Goal: Information Seeking & Learning: Check status

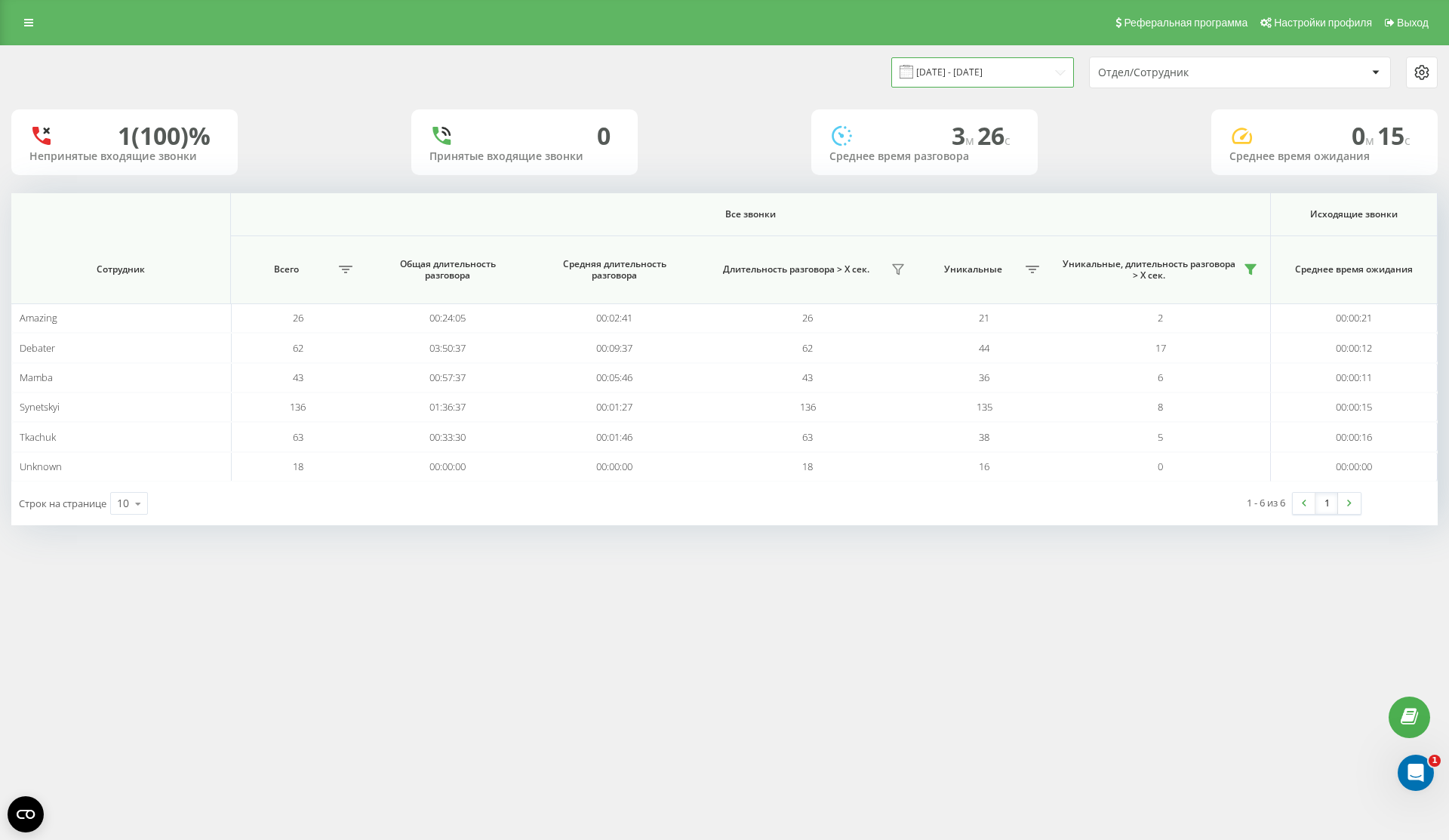
click at [980, 71] on input "19.09.2025 - 19.09.2025" at bounding box center [982, 72] width 182 height 29
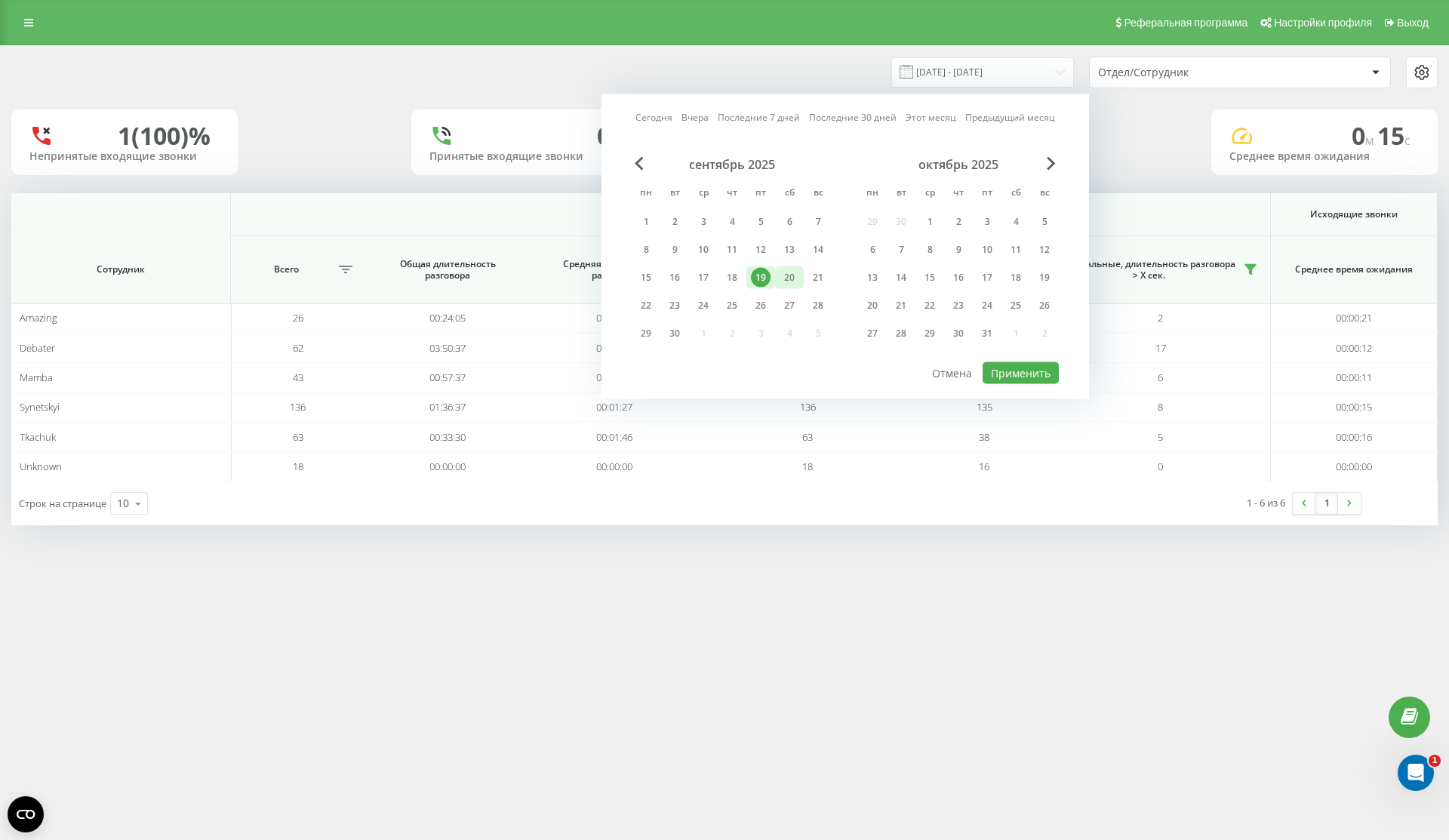
click at [788, 278] on div "20" at bounding box center [789, 278] width 20 height 20
click at [1037, 362] on button "Применить" at bounding box center [1021, 372] width 77 height 22
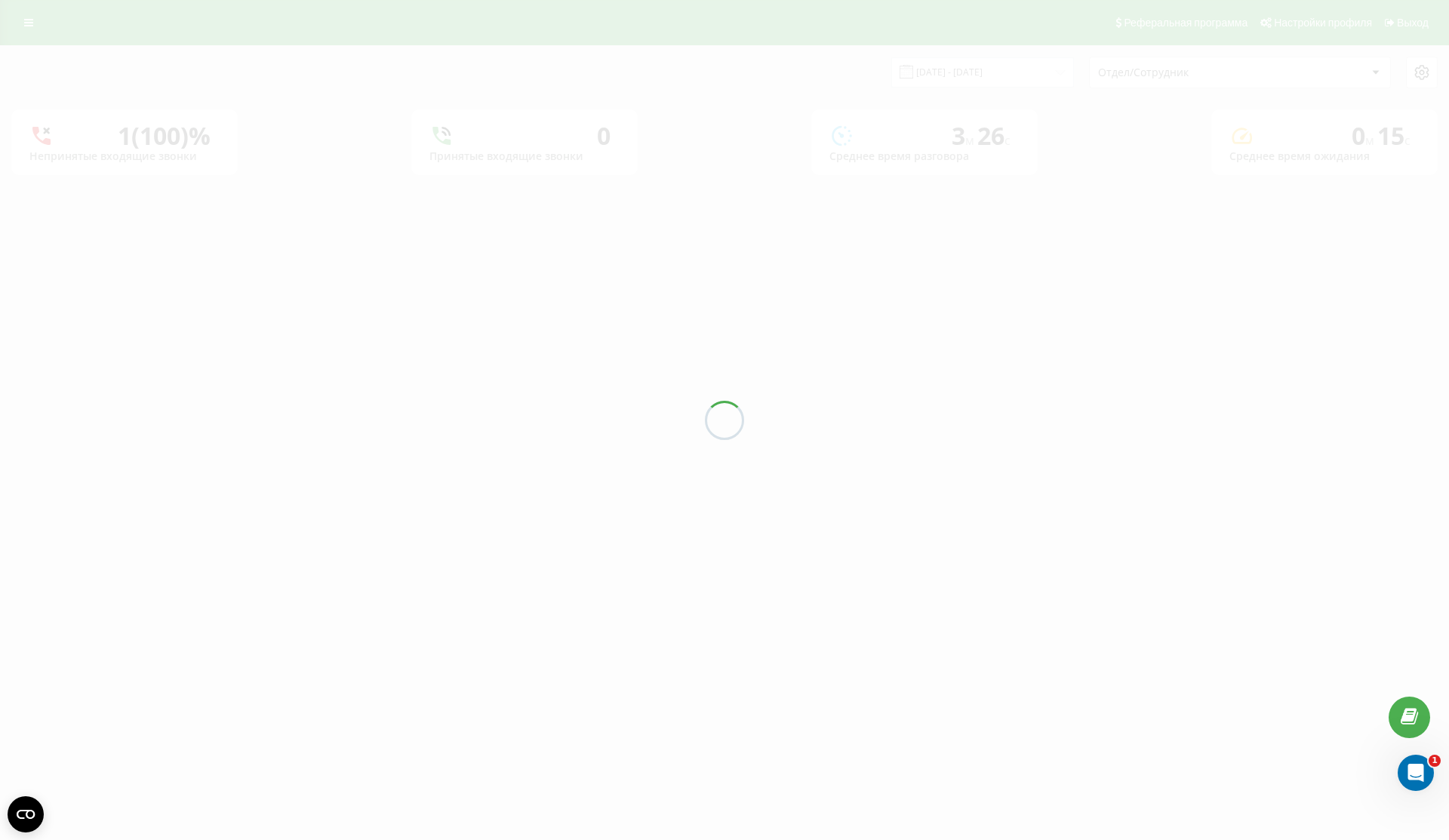
type input "[DATE] - [DATE]"
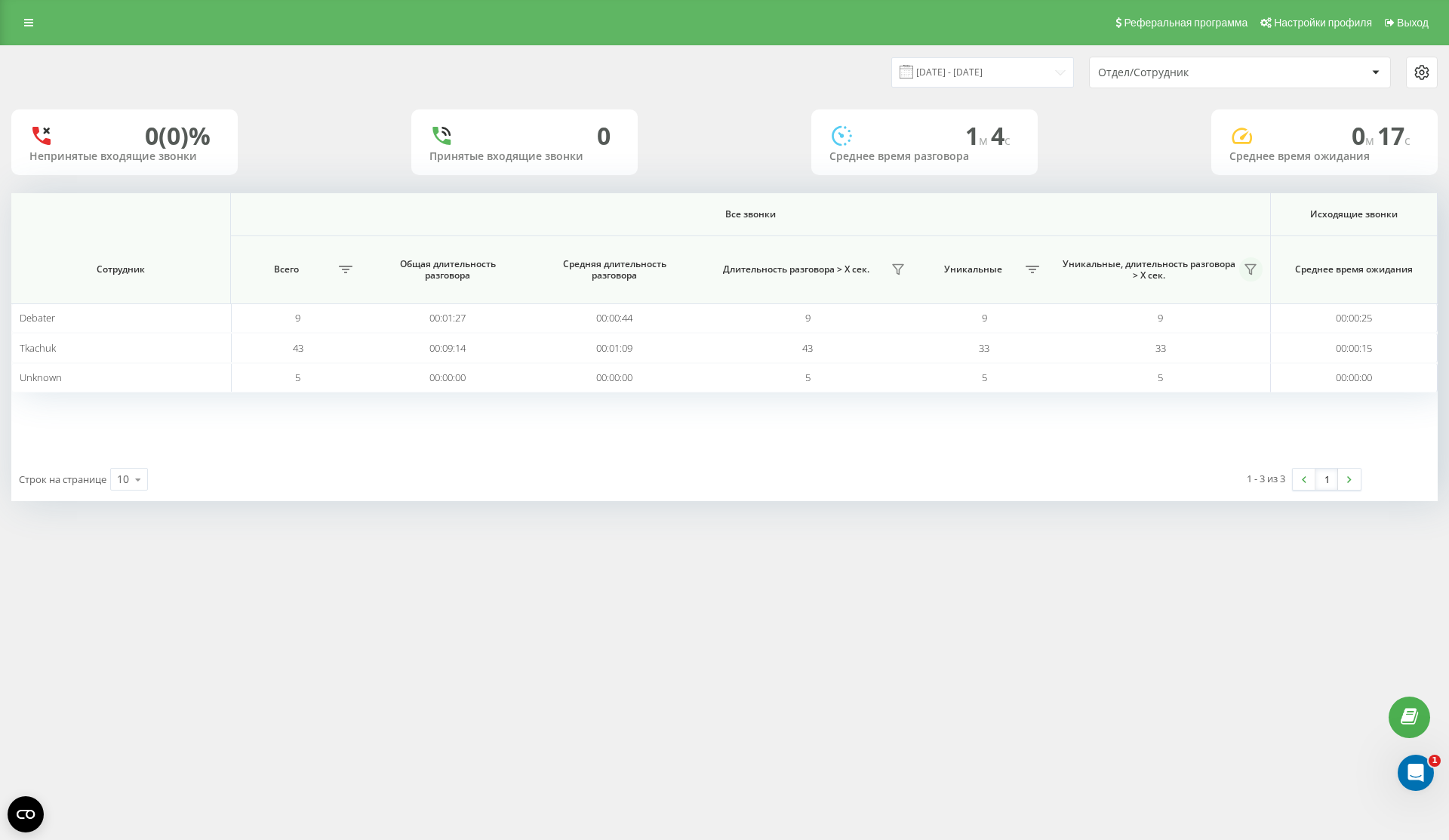
click at [1261, 266] on button at bounding box center [1251, 269] width 25 height 25
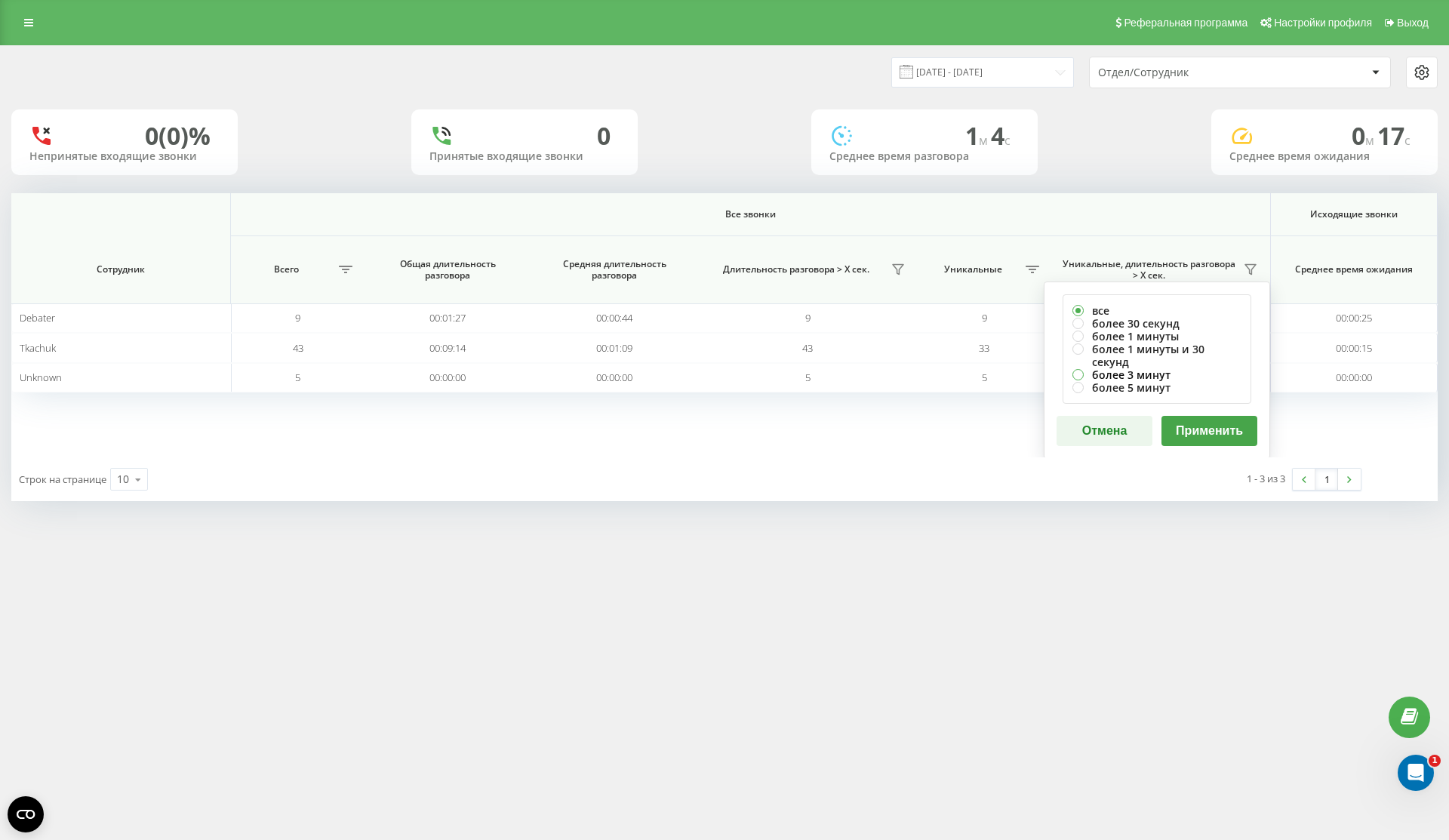
click at [1186, 369] on label "более 3 минут" at bounding box center [1157, 375] width 169 height 13
radio input "true"
click at [1215, 347] on label "более 1 минуты и 30 секунд" at bounding box center [1157, 355] width 169 height 26
radio input "true"
click at [1207, 416] on button "Применить" at bounding box center [1209, 431] width 95 height 30
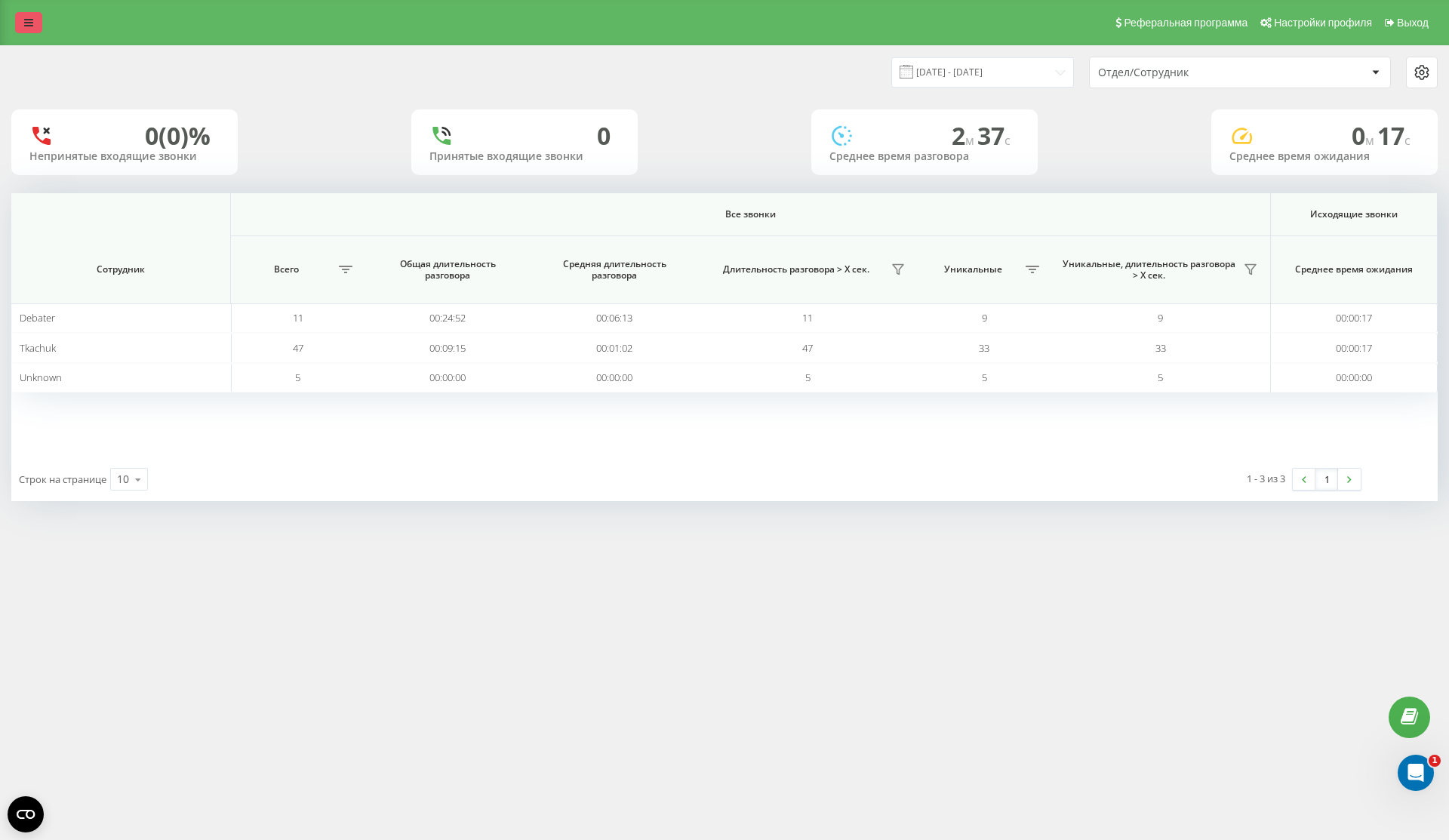
click at [28, 17] on icon at bounding box center [29, 22] width 9 height 10
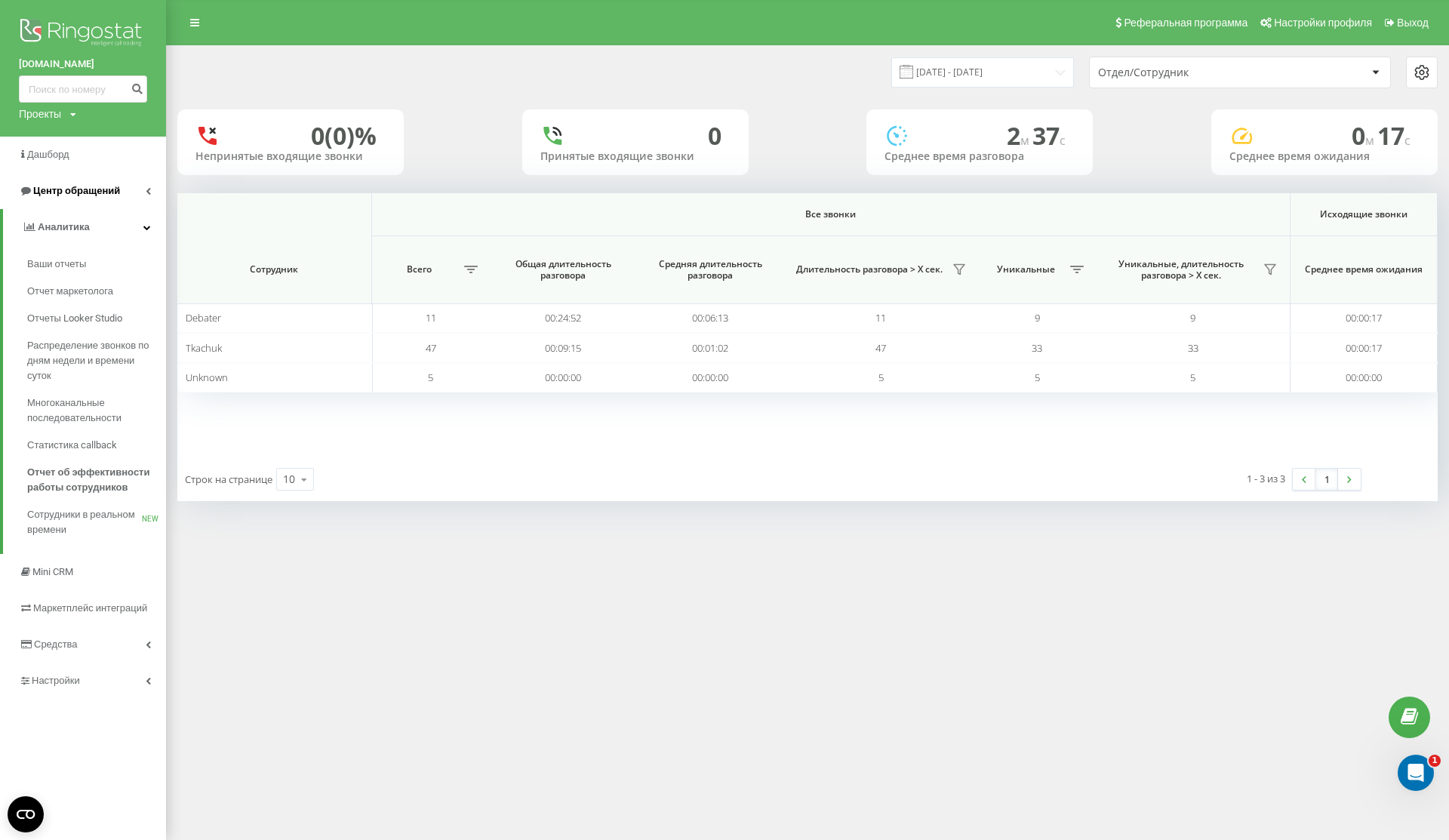
click at [116, 182] on link "Центр обращений" at bounding box center [83, 191] width 166 height 36
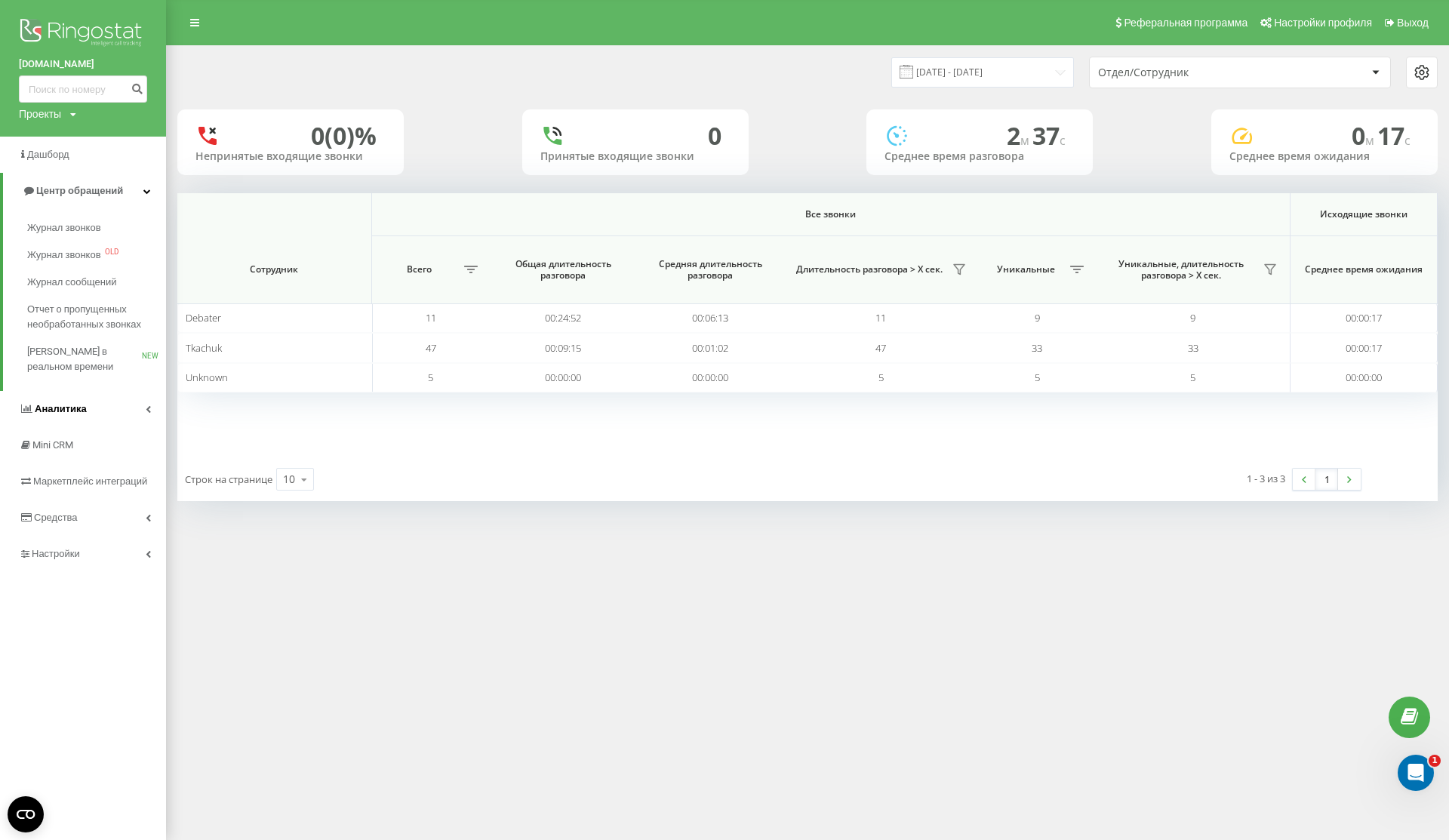
click at [64, 398] on link "Аналитика" at bounding box center [83, 409] width 166 height 36
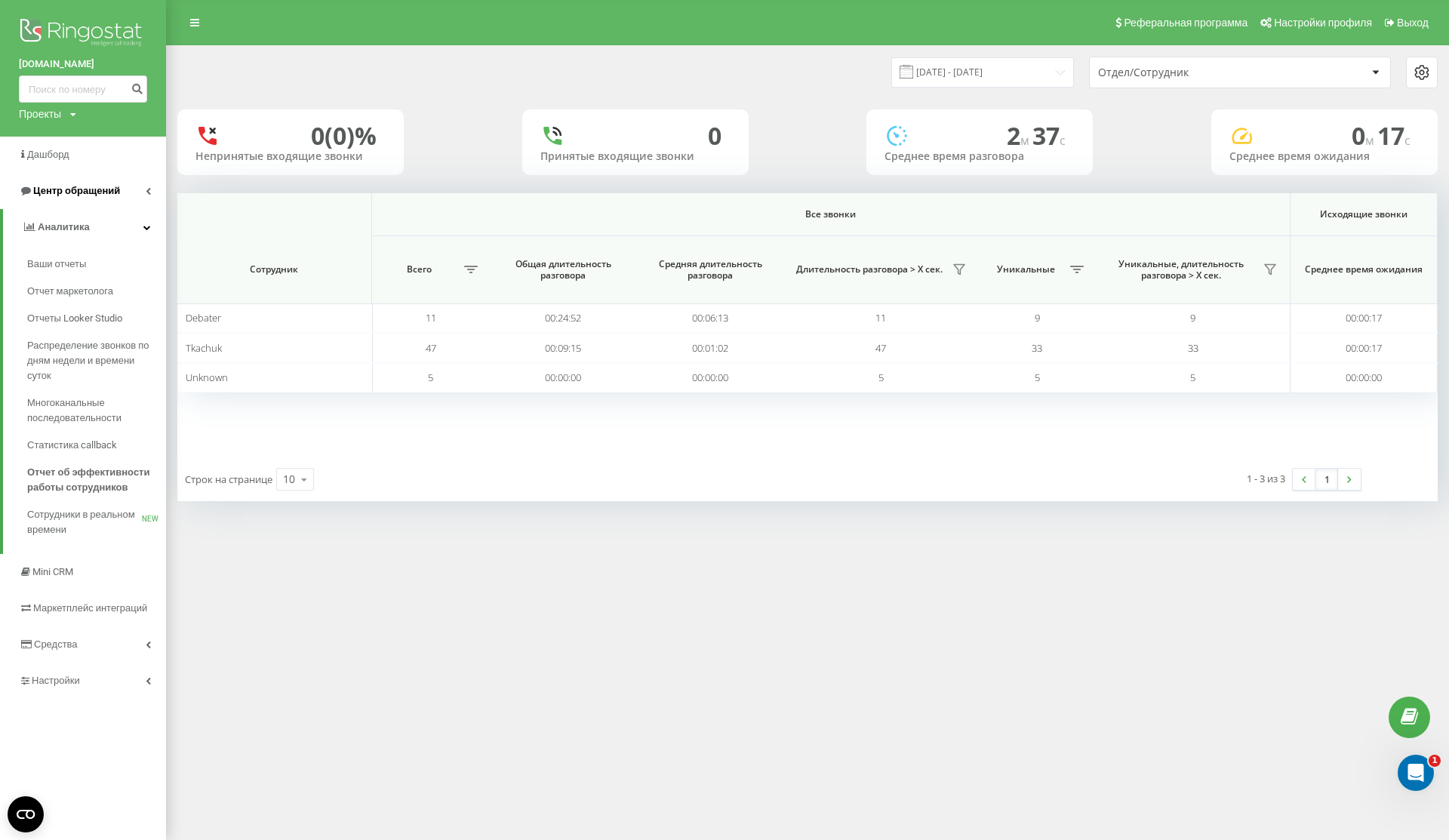
click at [103, 191] on span "Центр обращений" at bounding box center [77, 191] width 87 height 11
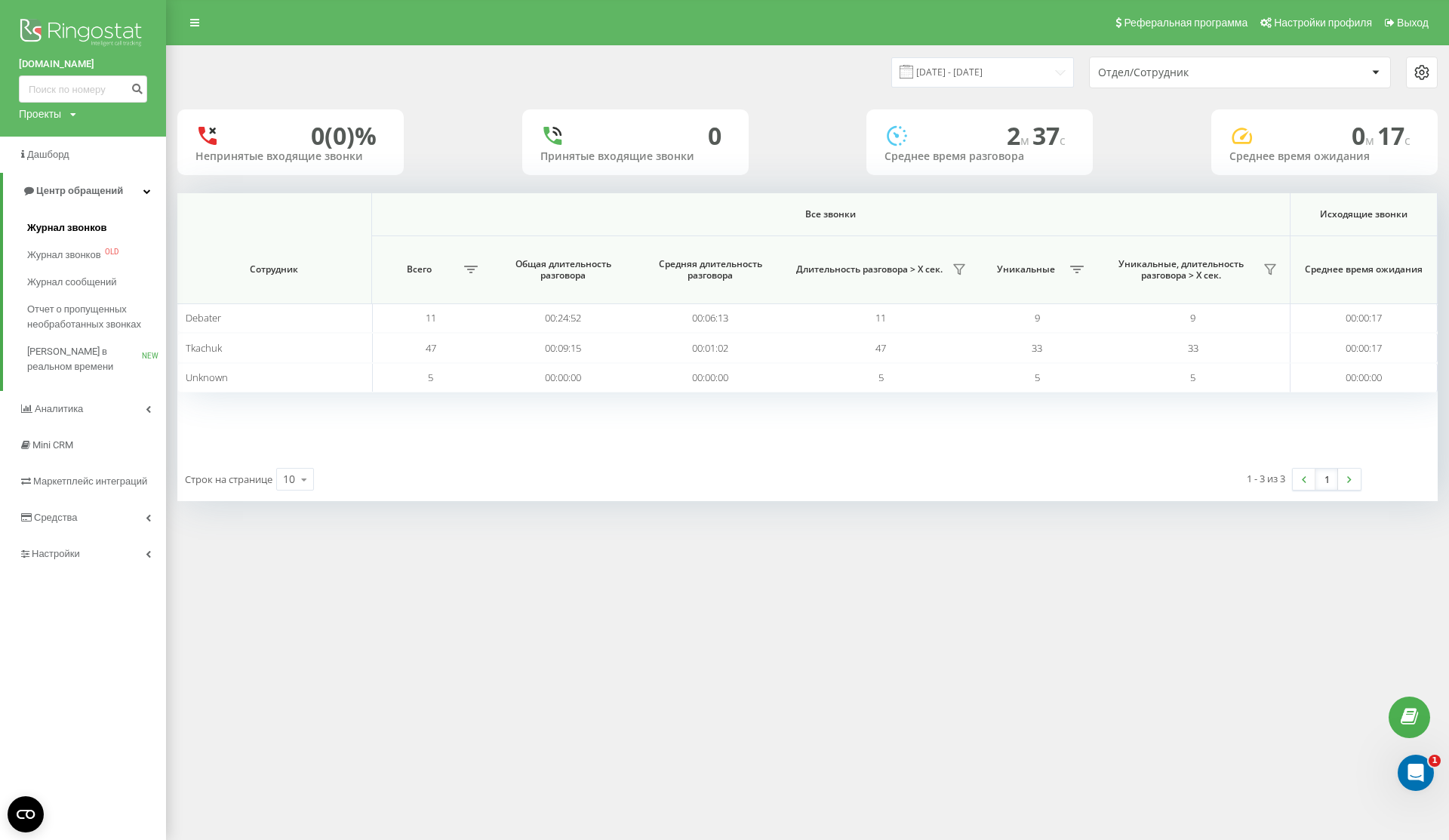
click at [99, 228] on span "Журнал звонков" at bounding box center [67, 228] width 79 height 15
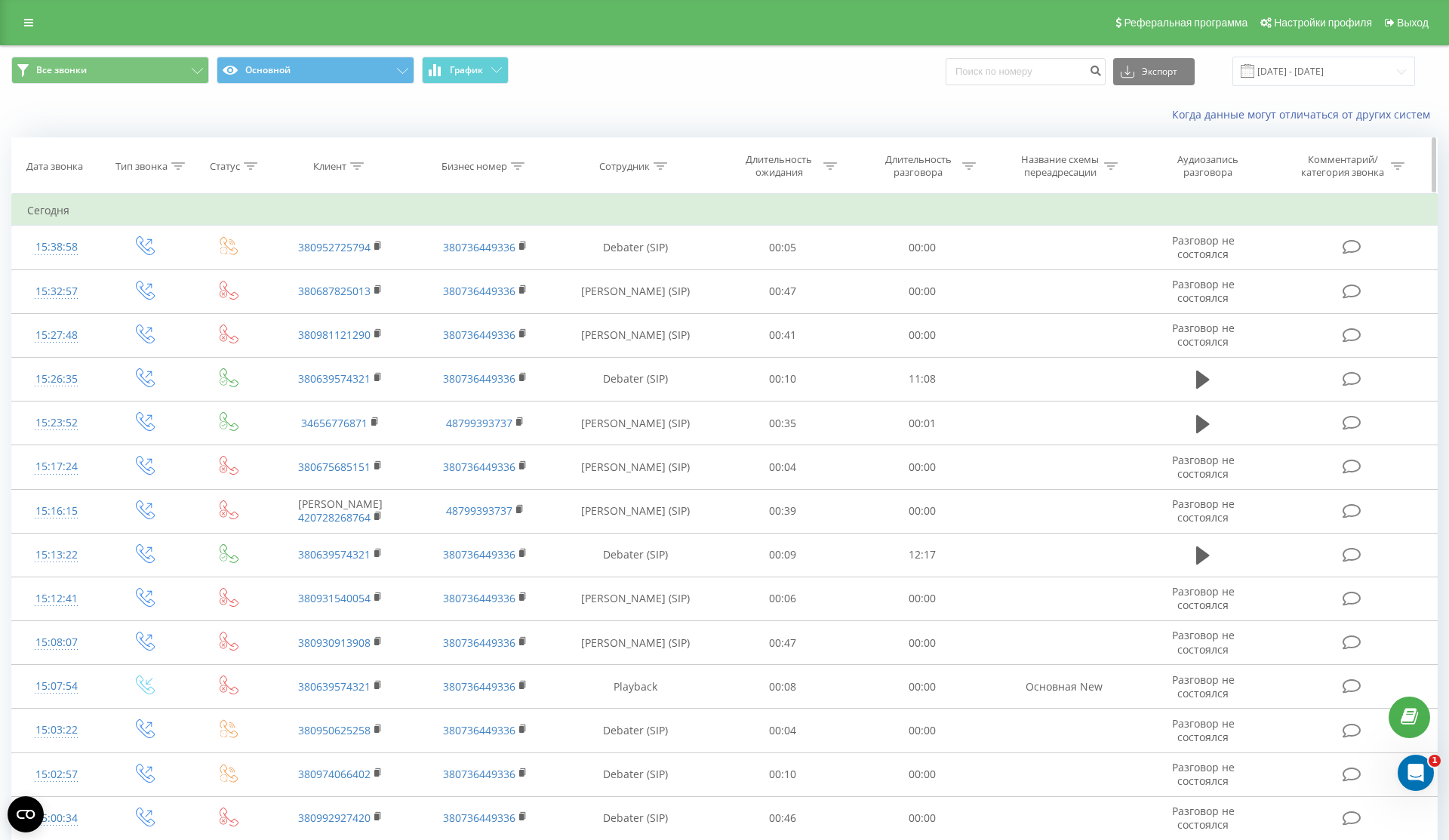
click at [662, 160] on div at bounding box center [661, 166] width 13 height 13
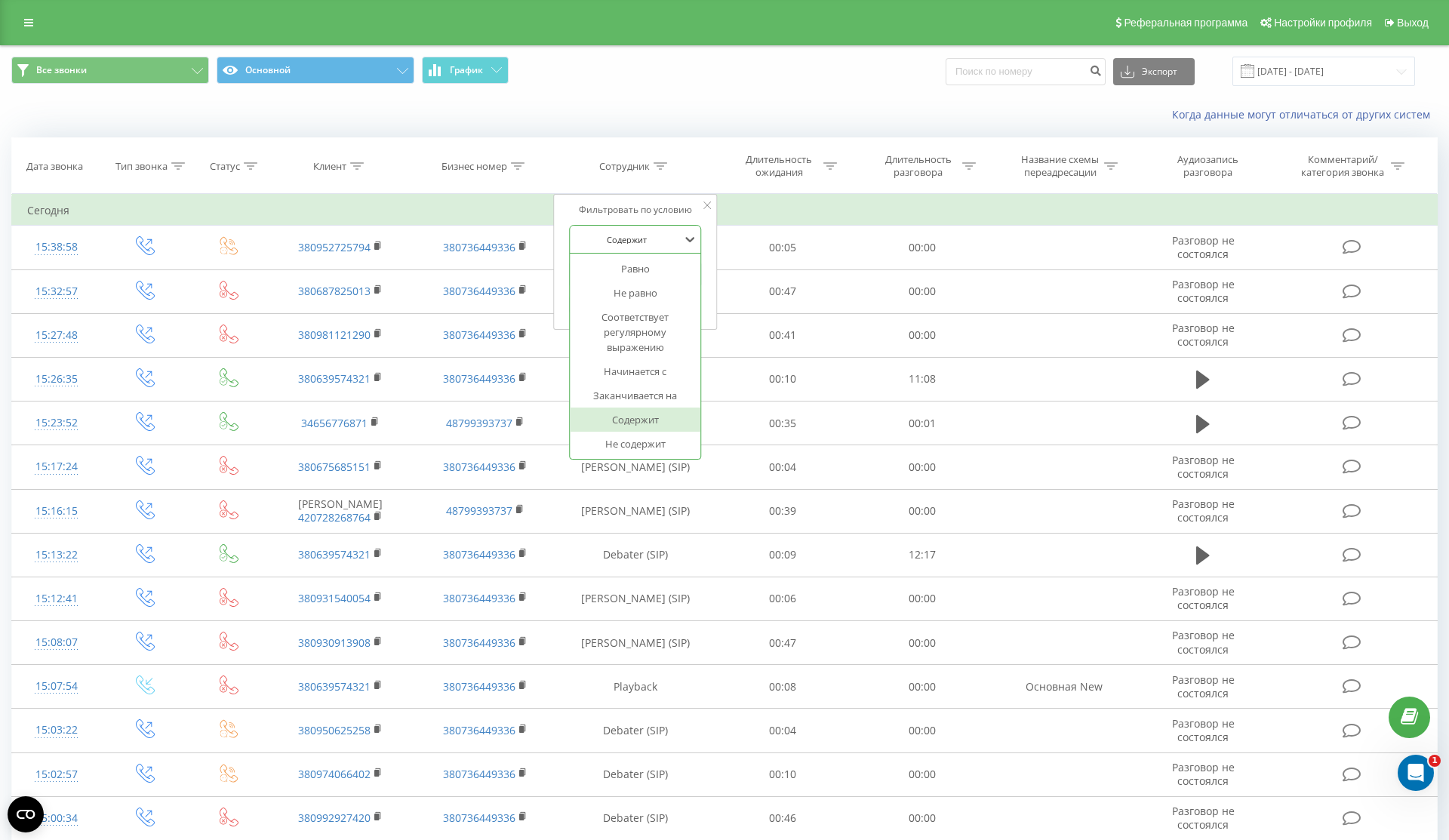
click at [641, 230] on div "Содержит" at bounding box center [627, 239] width 111 height 23
click at [660, 274] on div "Равно" at bounding box center [635, 269] width 131 height 25
click at [635, 236] on div at bounding box center [627, 239] width 107 height 14
click at [639, 419] on div "Содержит" at bounding box center [635, 420] width 131 height 25
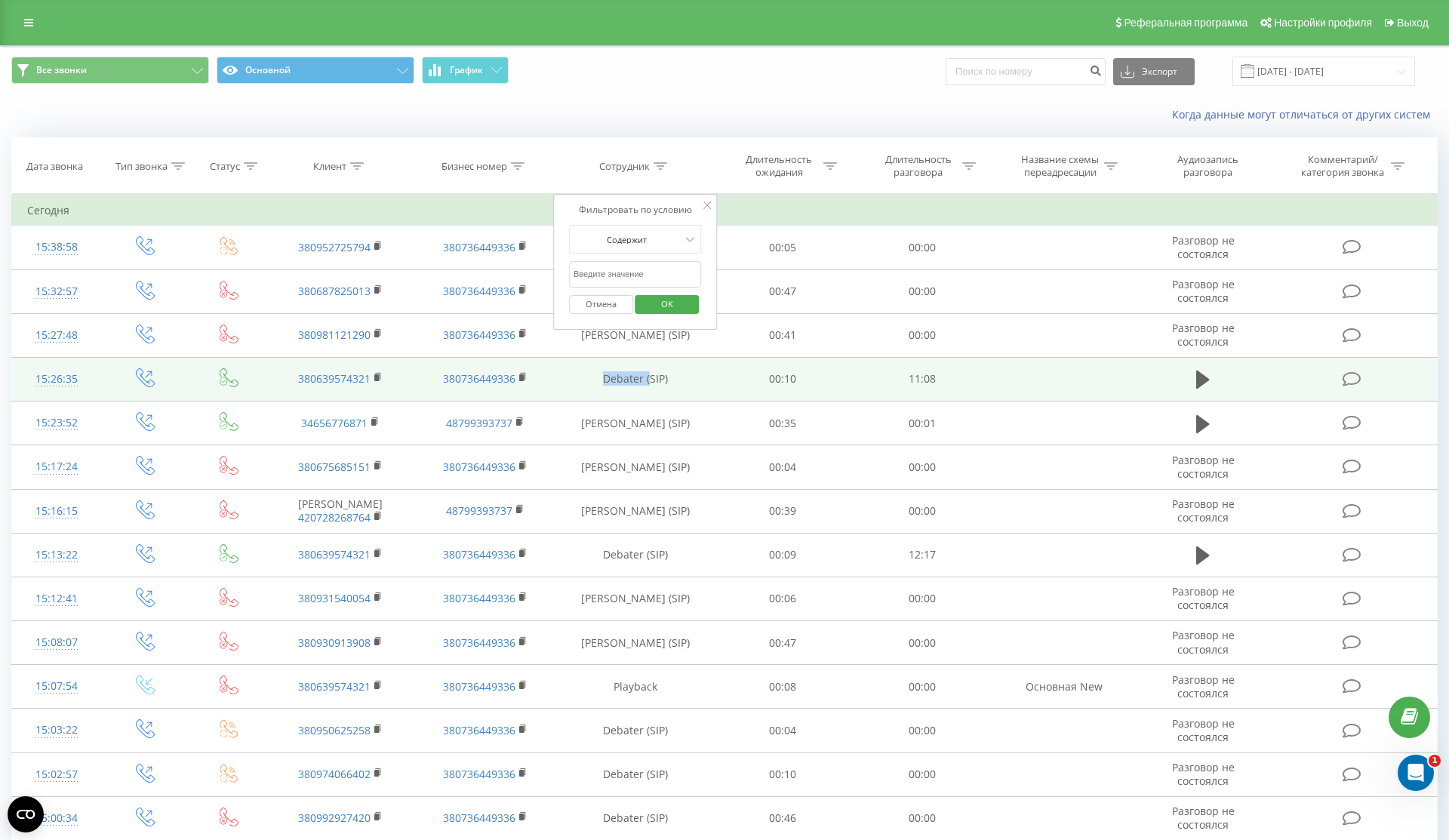
drag, startPoint x: 589, startPoint y: 380, endPoint x: 645, endPoint y: 377, distance: 56.1
click at [647, 377] on td "Debater (SIP)" at bounding box center [634, 379] width 156 height 43
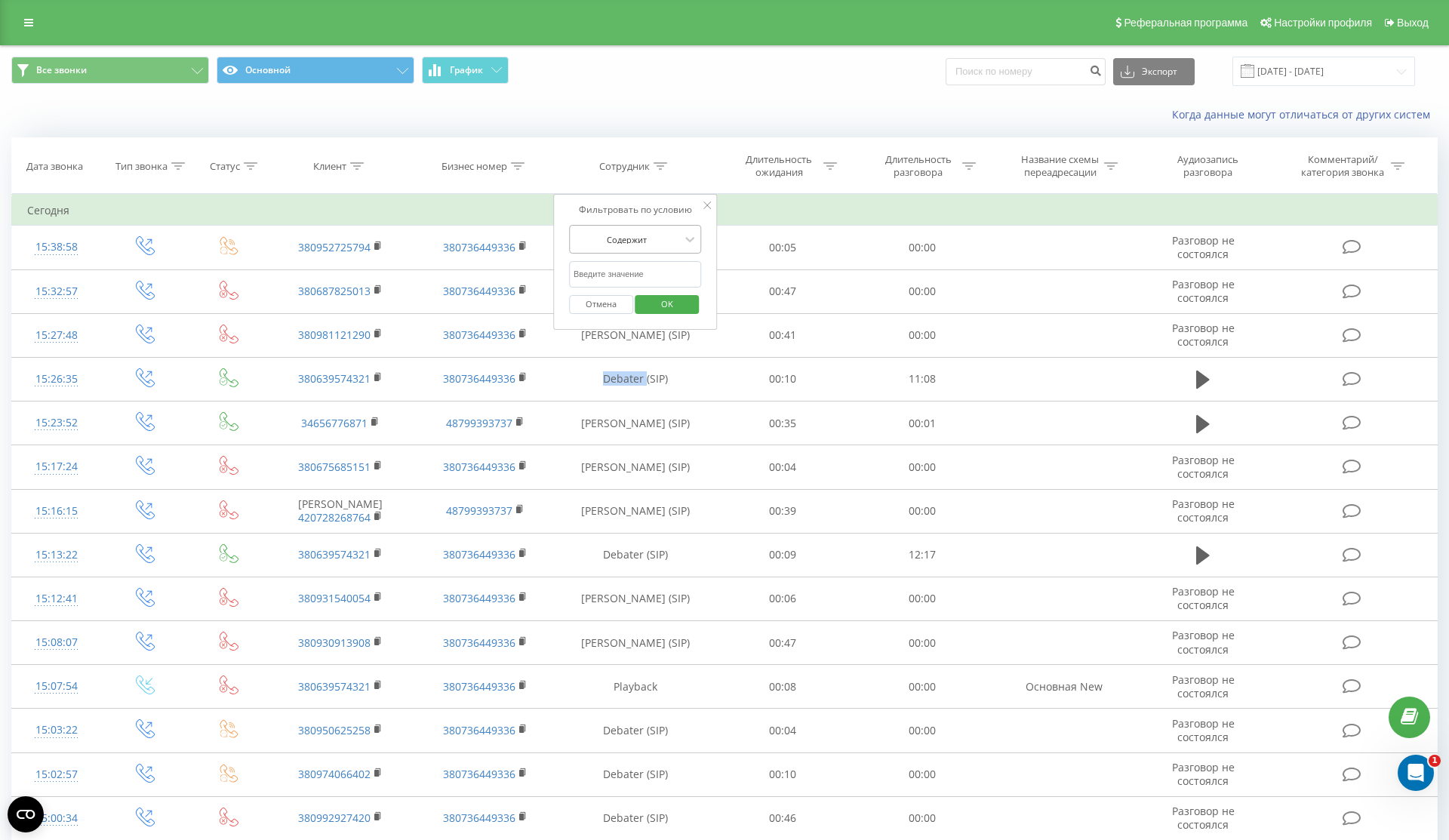
copy td "Debater"
click at [622, 269] on input "text" at bounding box center [635, 274] width 133 height 26
paste input "Debater"
type input "Debater"
click at [663, 302] on span "OK" at bounding box center [667, 303] width 43 height 24
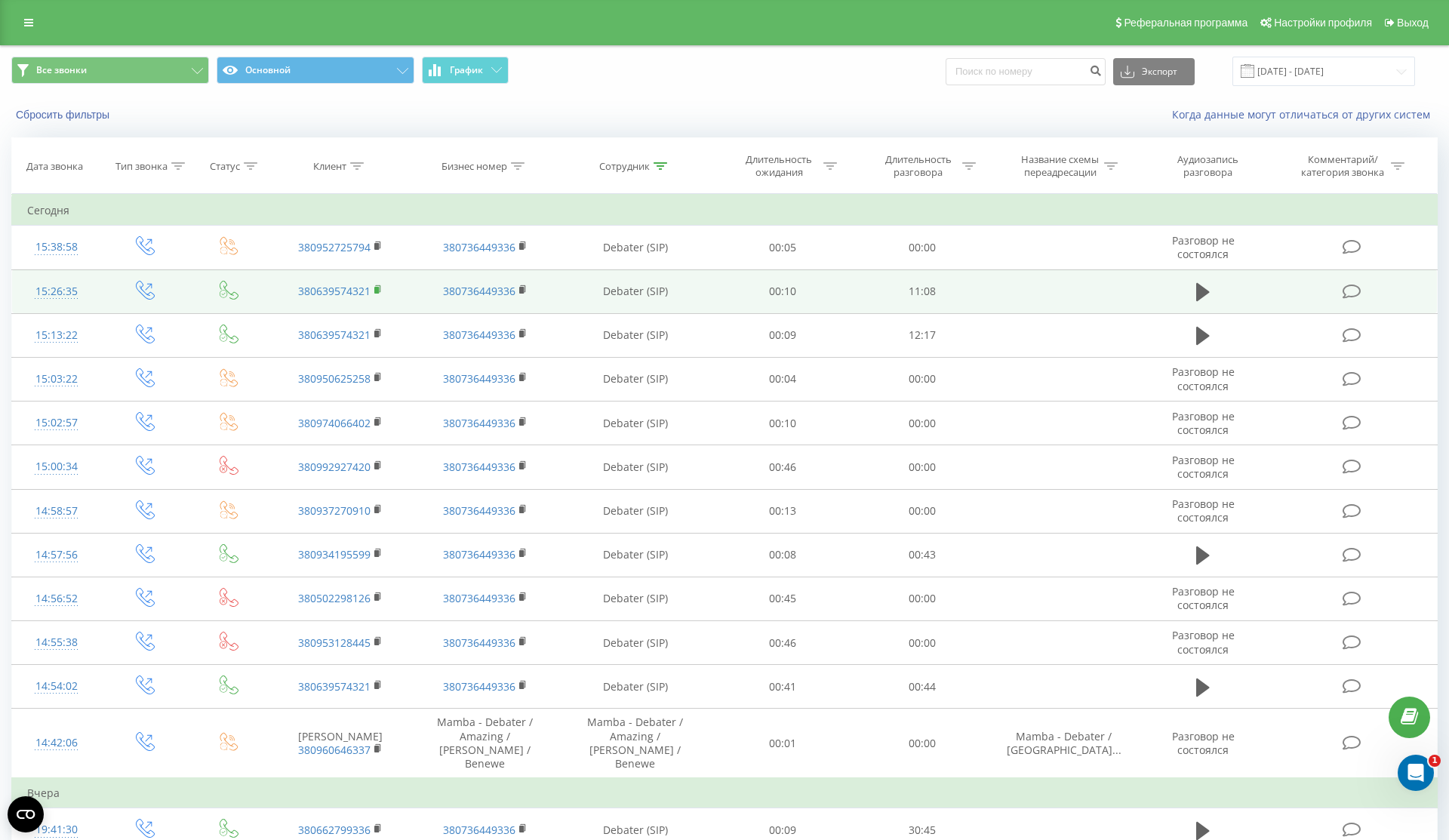
click at [377, 288] on rect at bounding box center [376, 289] width 5 height 7
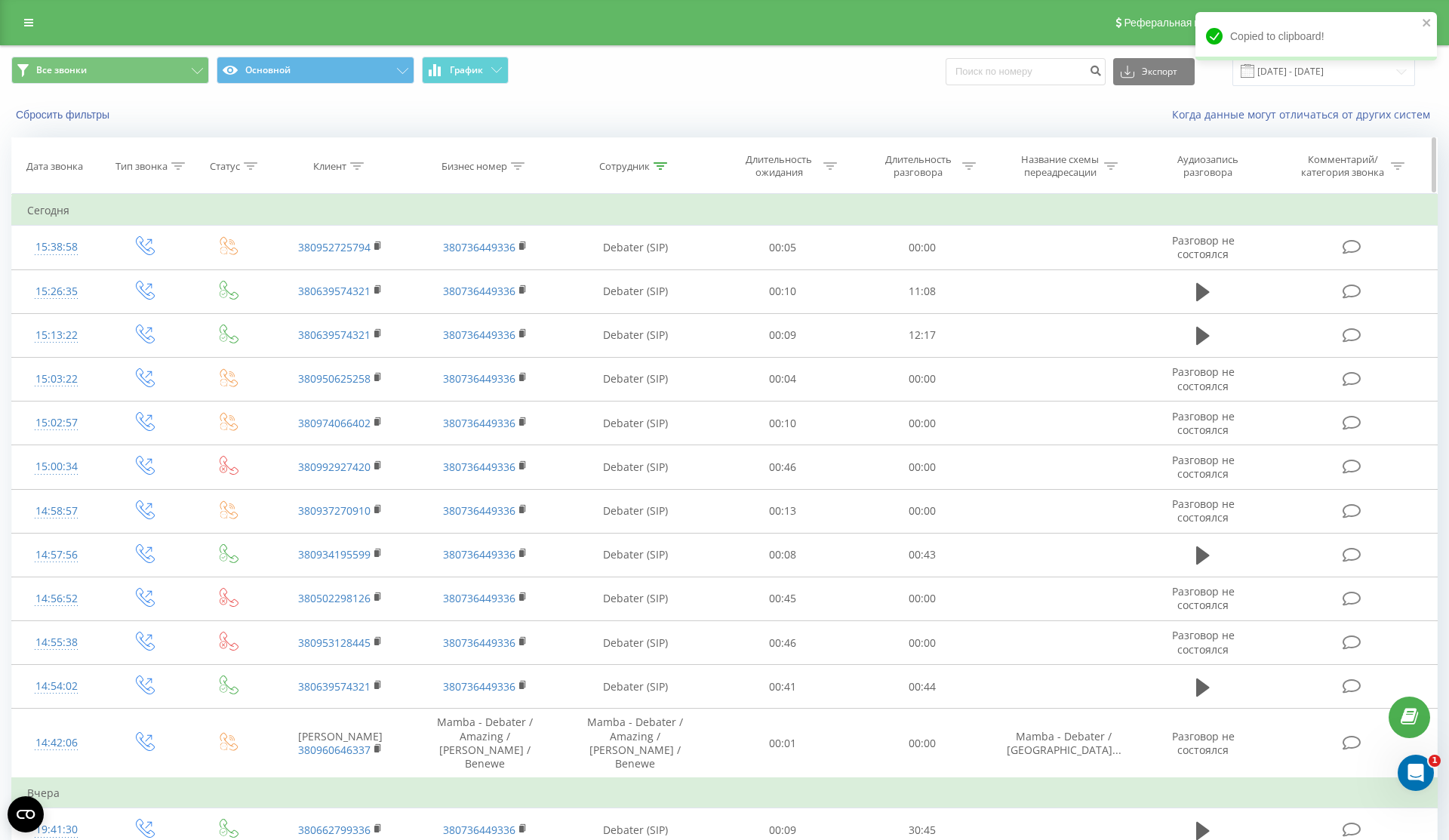
click at [972, 160] on div at bounding box center [969, 166] width 13 height 13
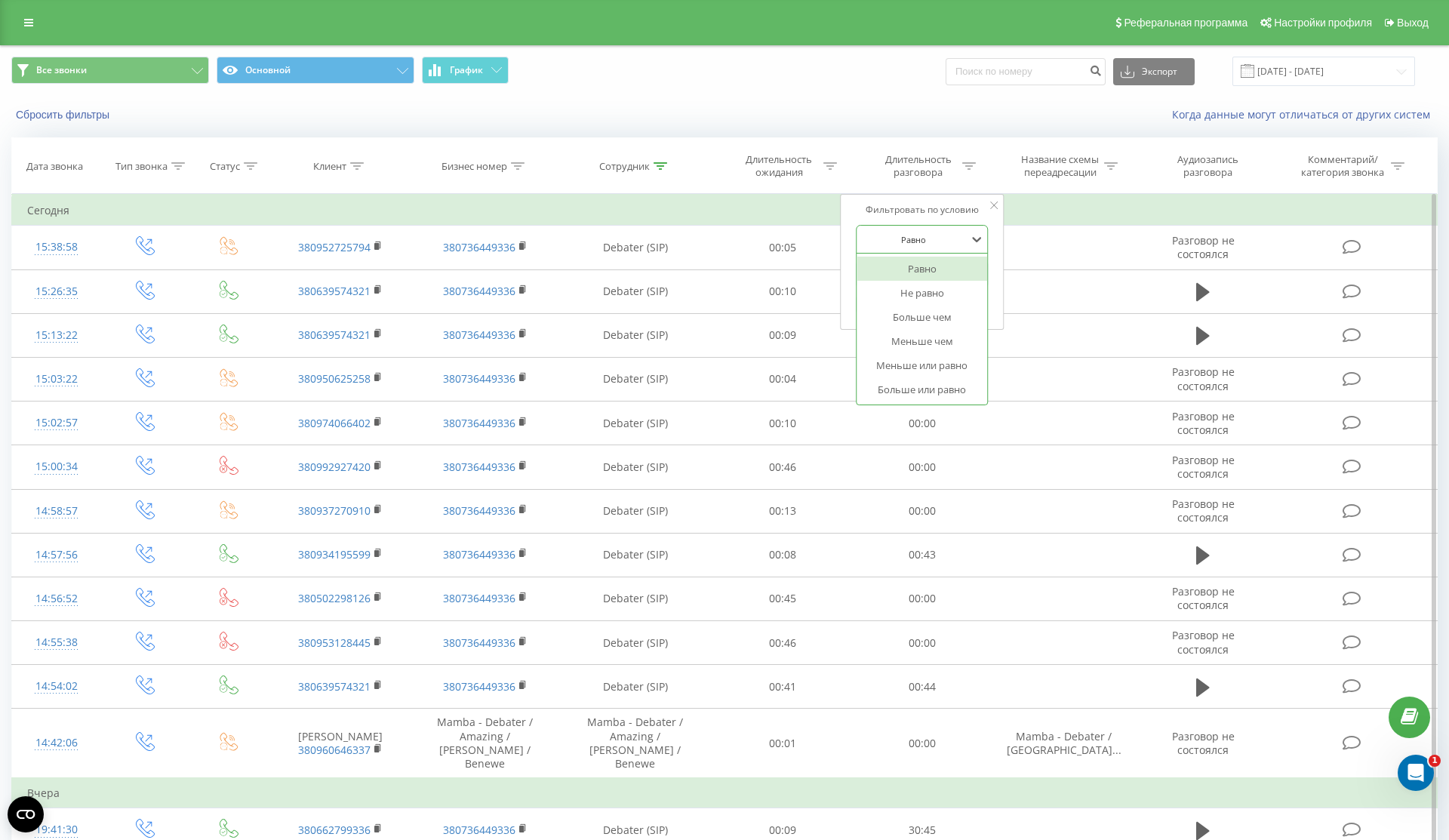
click at [913, 235] on div at bounding box center [913, 239] width 107 height 14
click at [914, 309] on div "Больше чем" at bounding box center [922, 317] width 131 height 25
click at [901, 275] on input "text" at bounding box center [923, 274] width 133 height 26
type input "2"
click button "OK" at bounding box center [955, 304] width 64 height 19
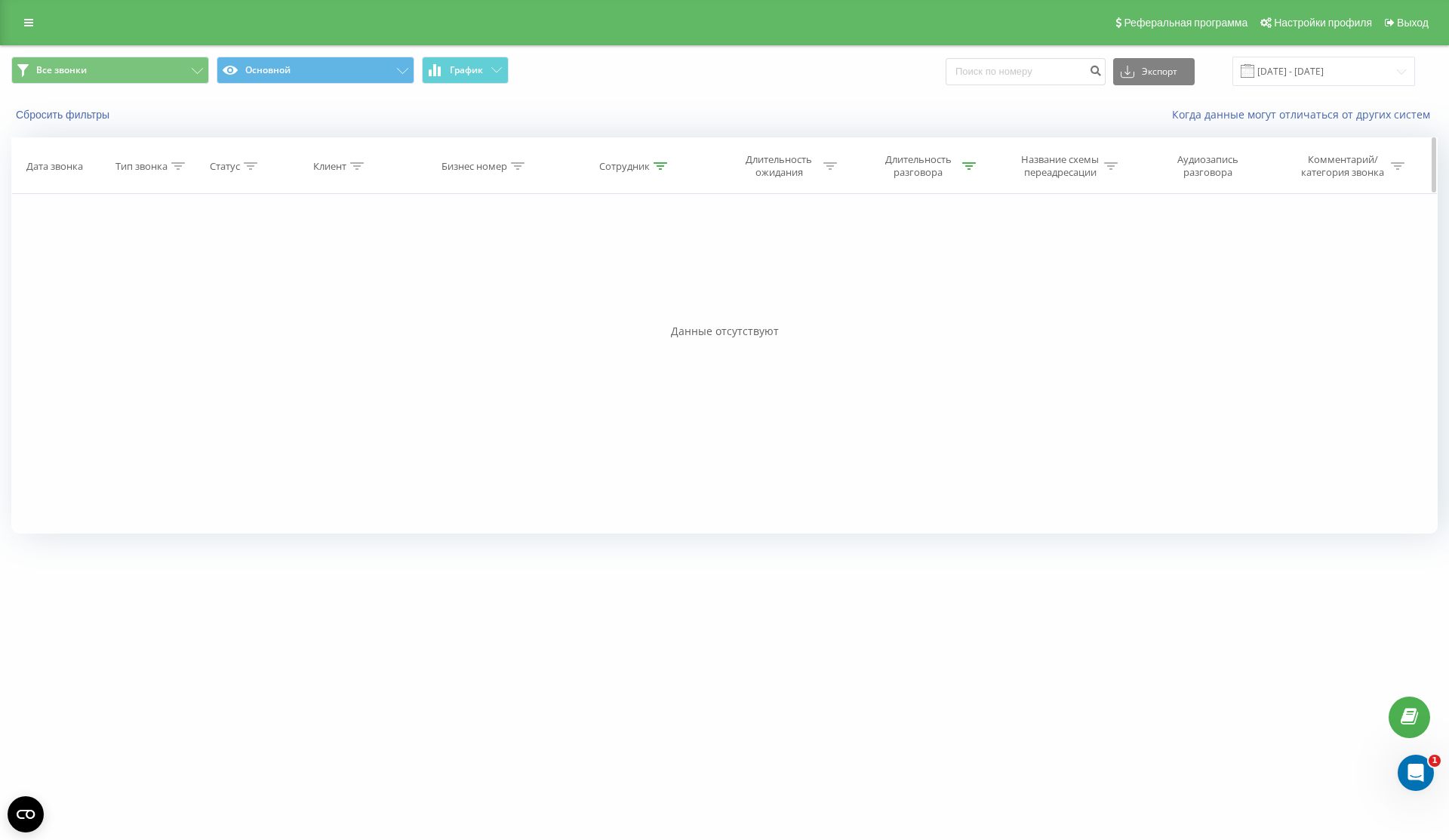
click at [975, 172] on div at bounding box center [969, 166] width 13 height 13
click at [885, 278] on input "5:00" at bounding box center [923, 274] width 133 height 26
type input "5"
click button "OK" at bounding box center [955, 304] width 64 height 19
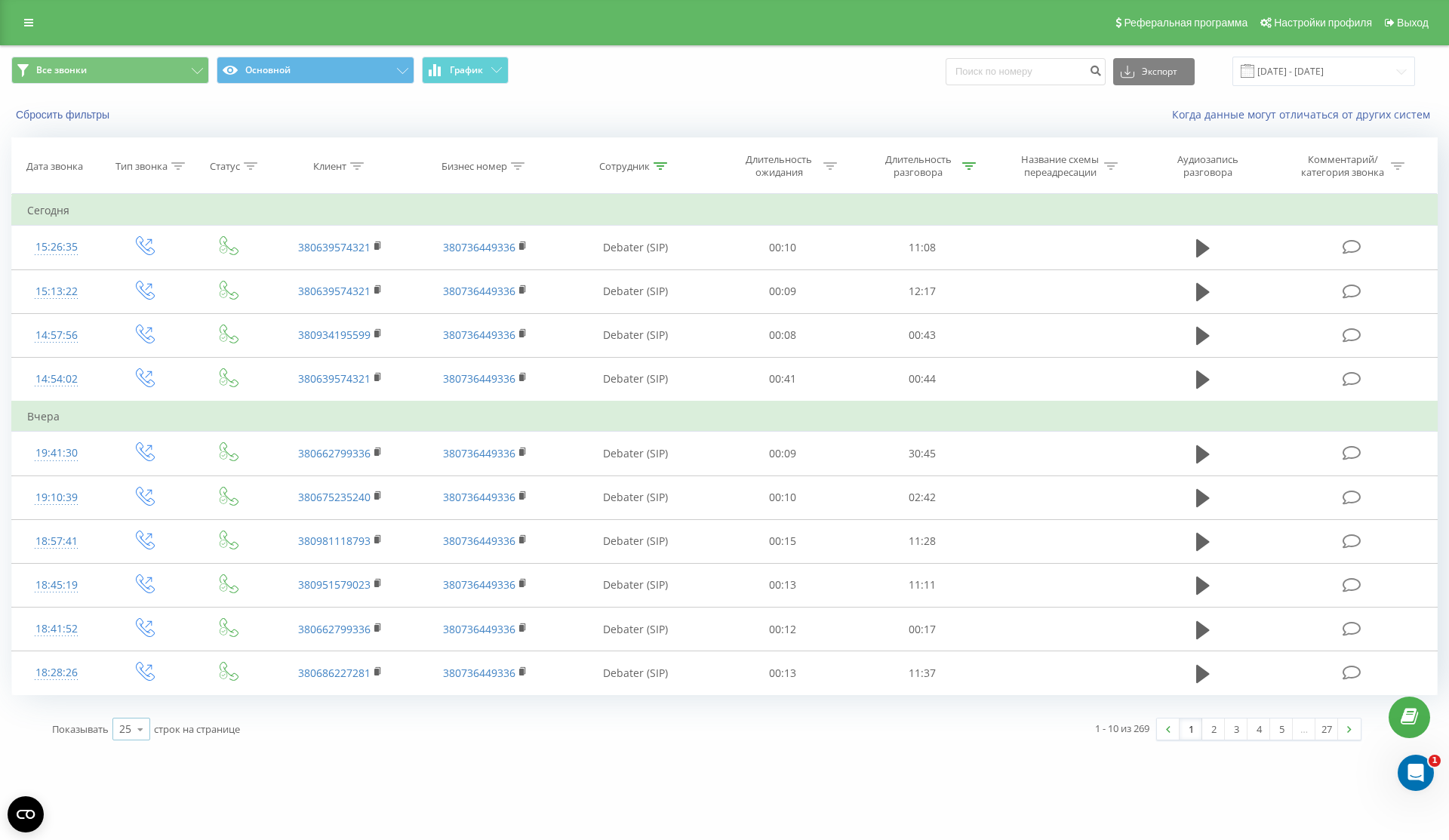
click at [128, 729] on div "25" at bounding box center [125, 729] width 12 height 15
click at [132, 707] on span "100" at bounding box center [128, 707] width 18 height 14
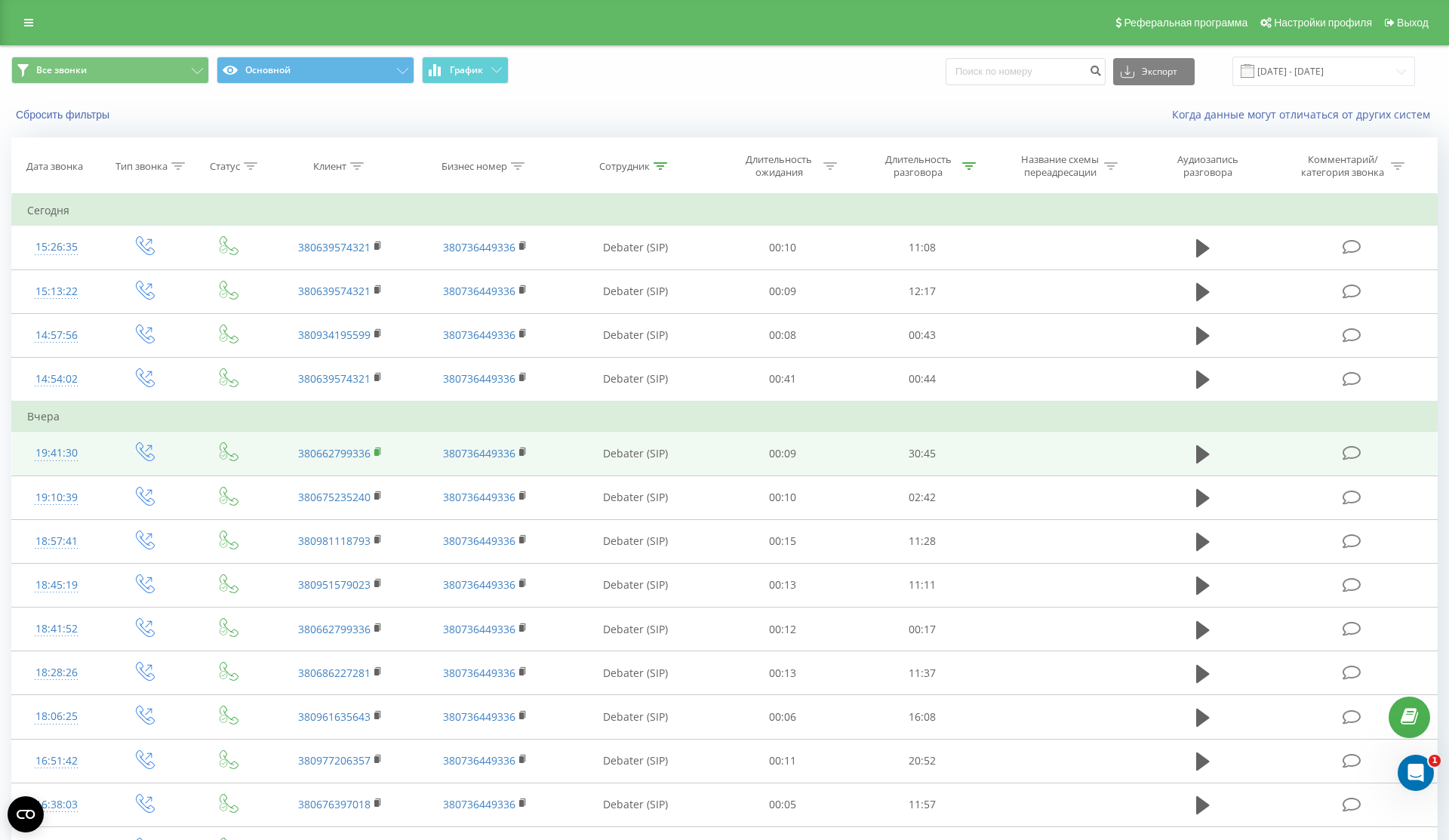
click at [377, 452] on rect at bounding box center [376, 452] width 5 height 7
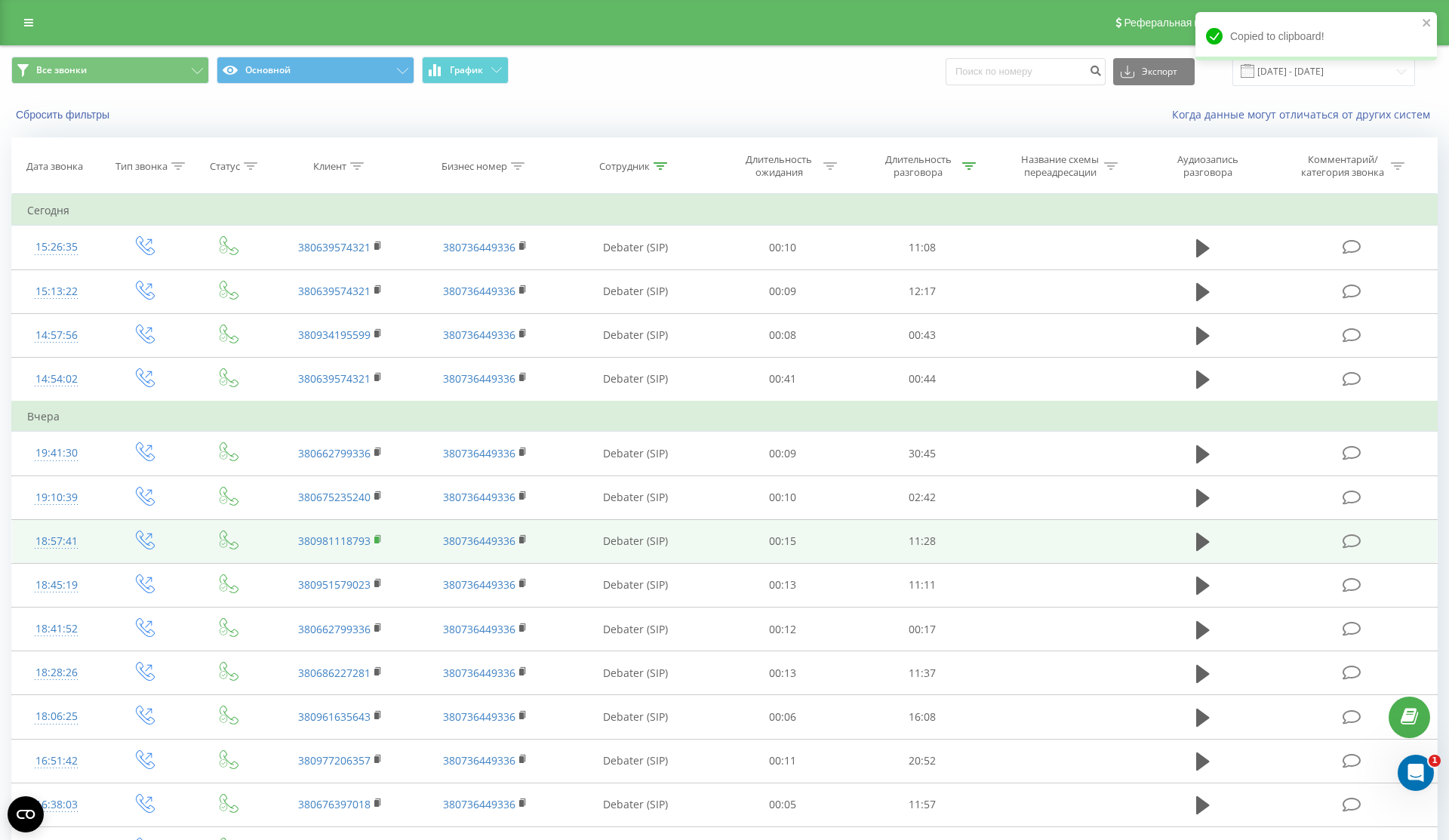
click at [376, 538] on rect at bounding box center [376, 540] width 5 height 7
click at [378, 539] on rect at bounding box center [376, 540] width 5 height 7
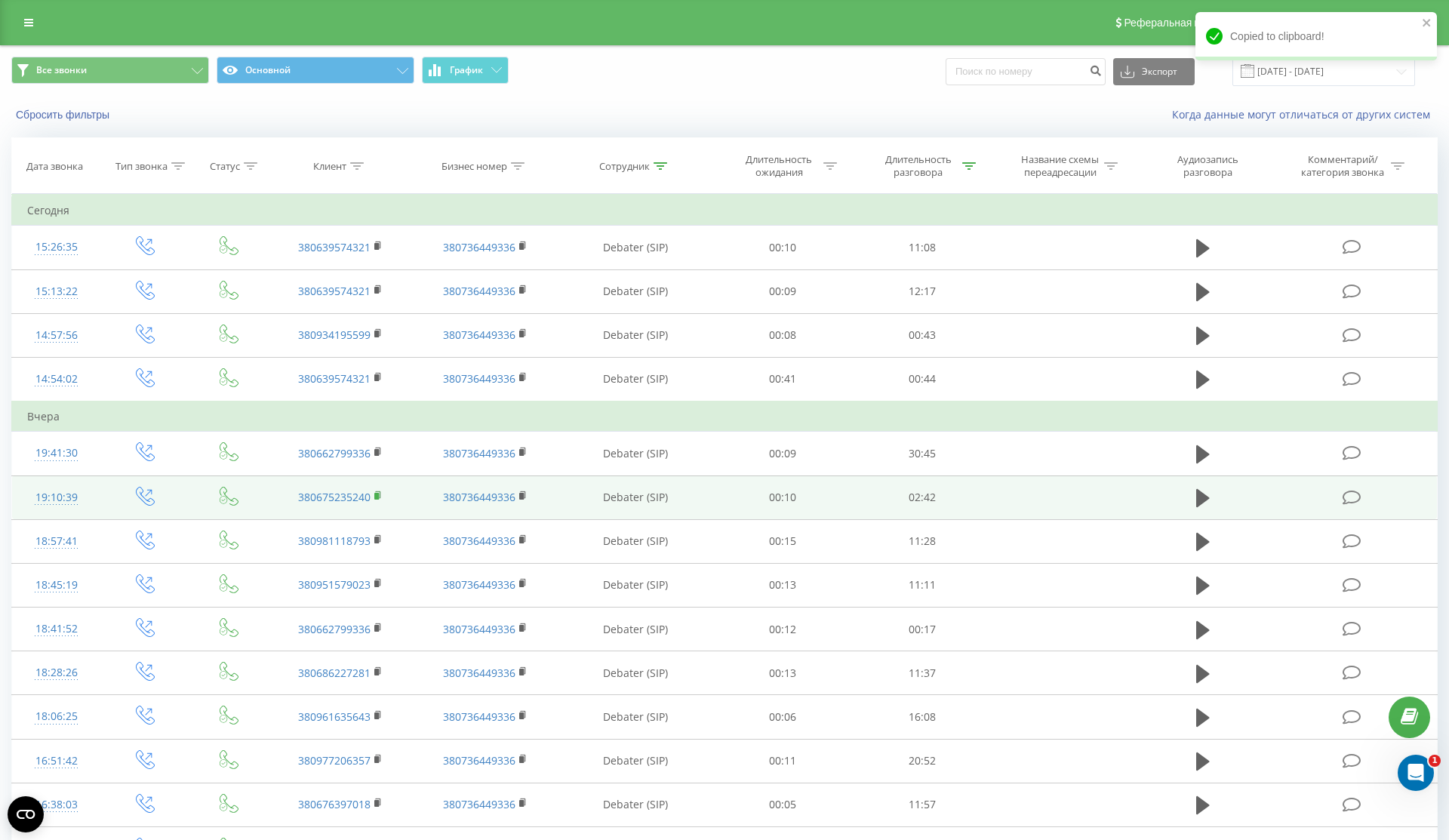
click at [379, 496] on icon at bounding box center [378, 495] width 9 height 10
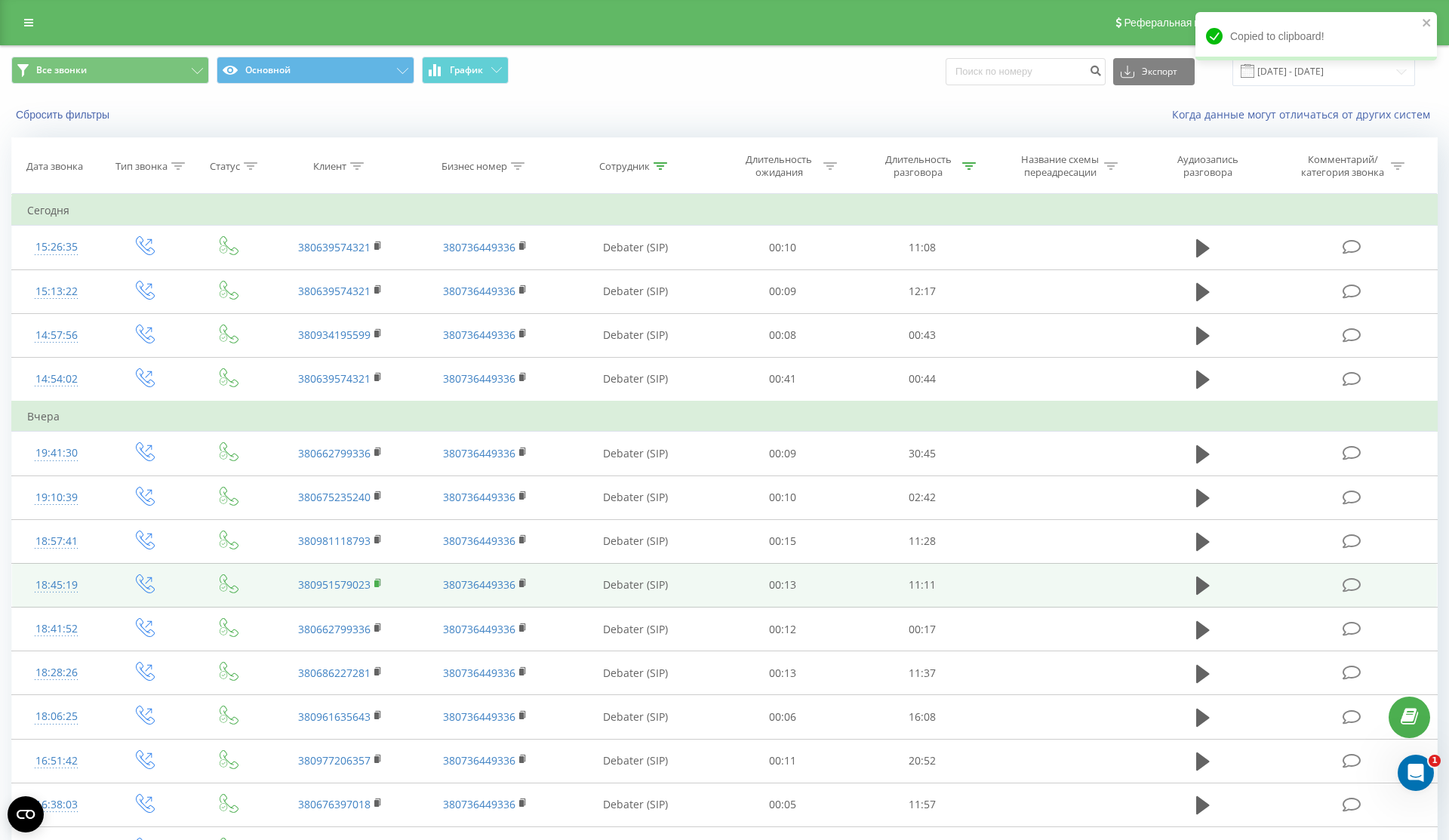
click at [381, 583] on icon at bounding box center [378, 583] width 9 height 10
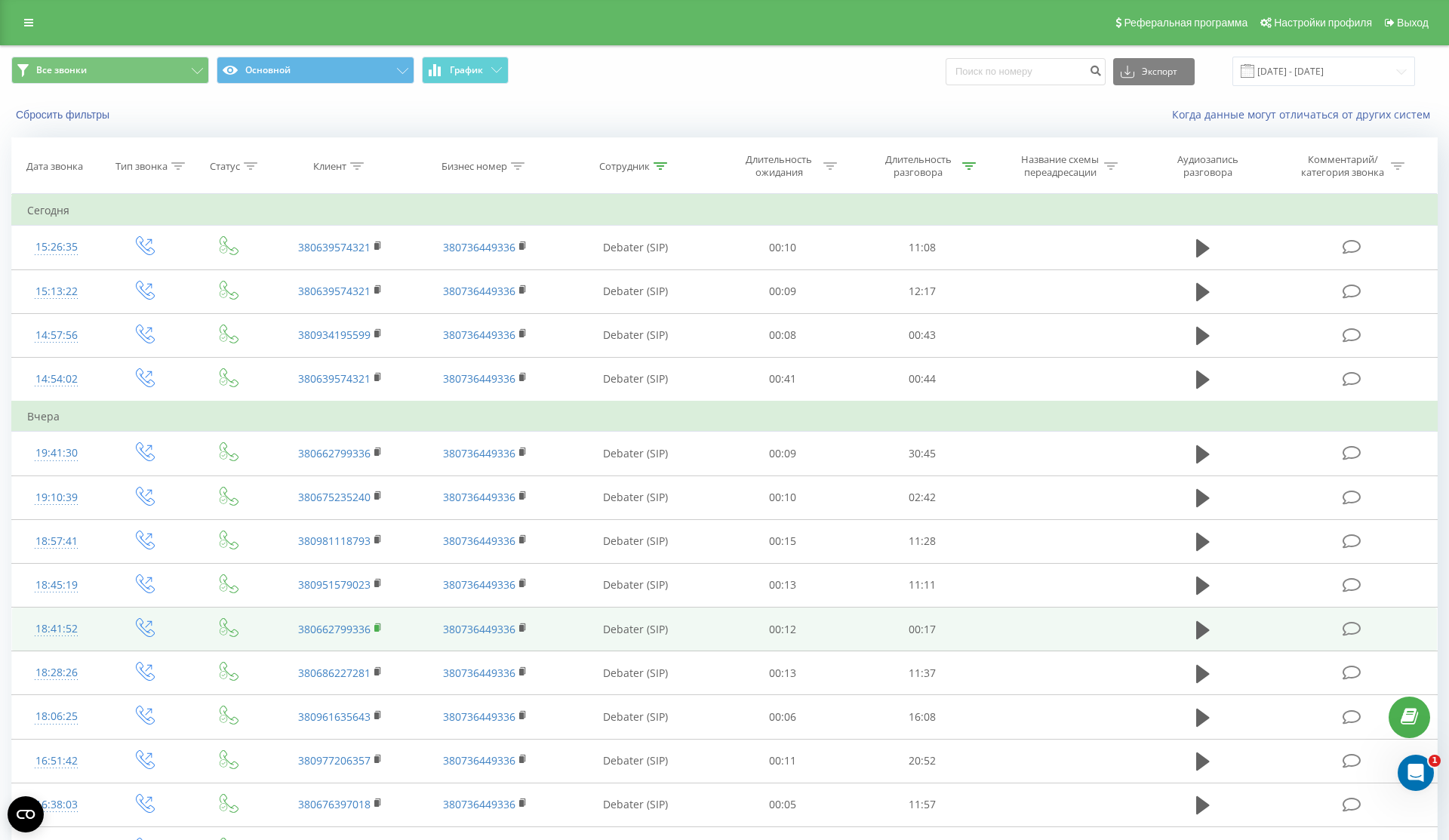
click at [377, 627] on rect at bounding box center [376, 627] width 5 height 7
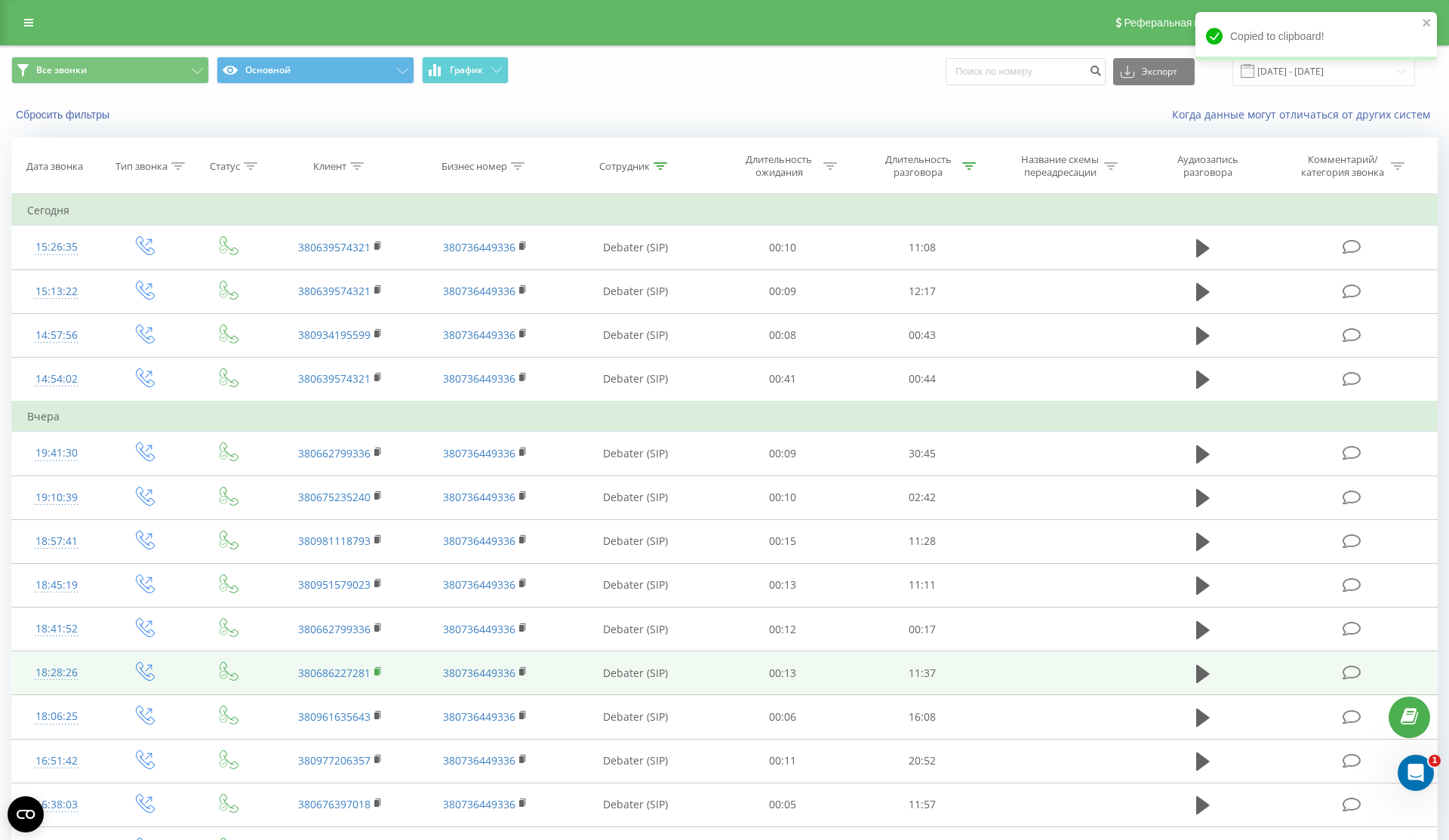
click at [375, 670] on rect at bounding box center [376, 672] width 5 height 7
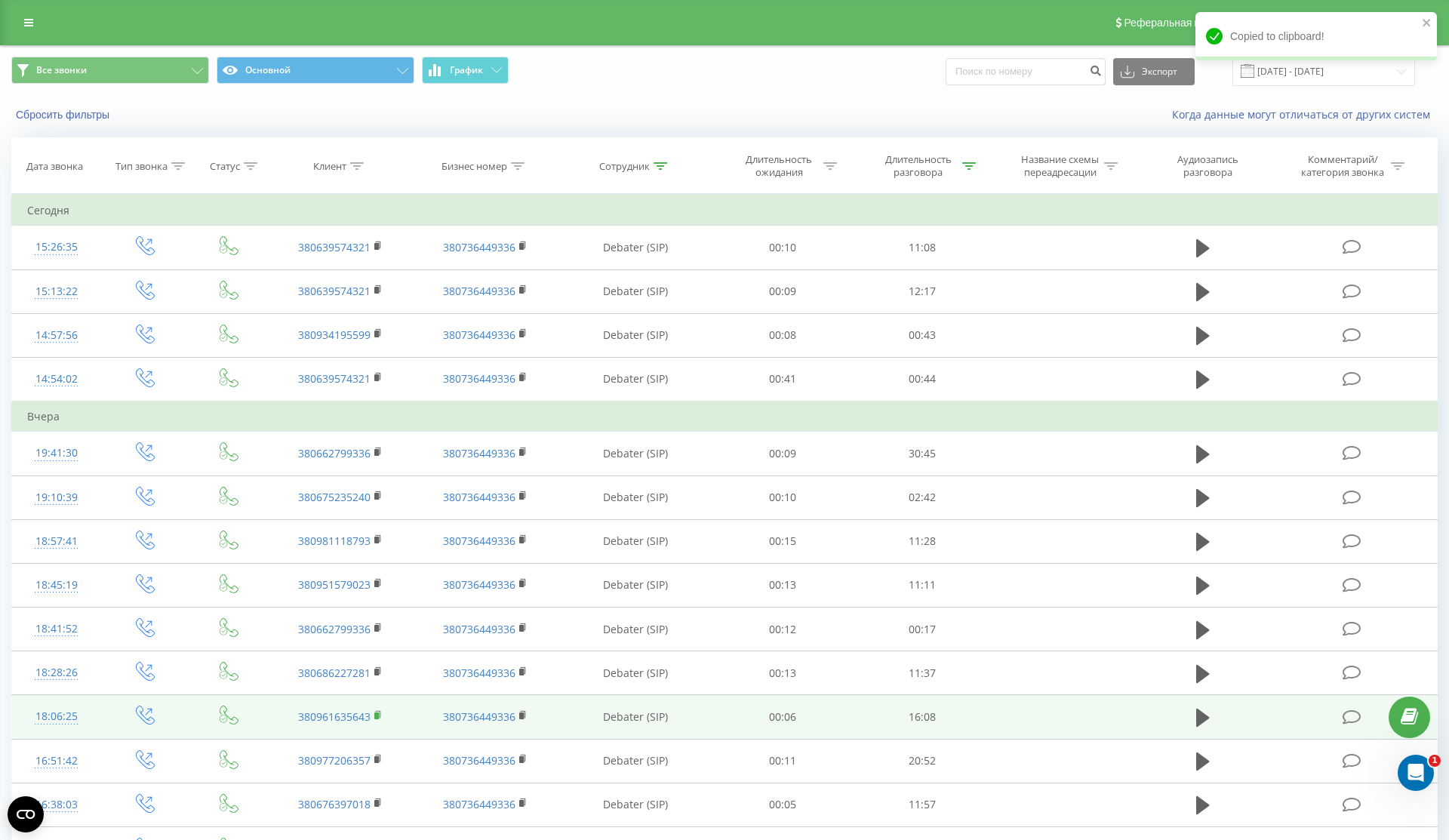
click at [381, 714] on icon at bounding box center [378, 715] width 9 height 10
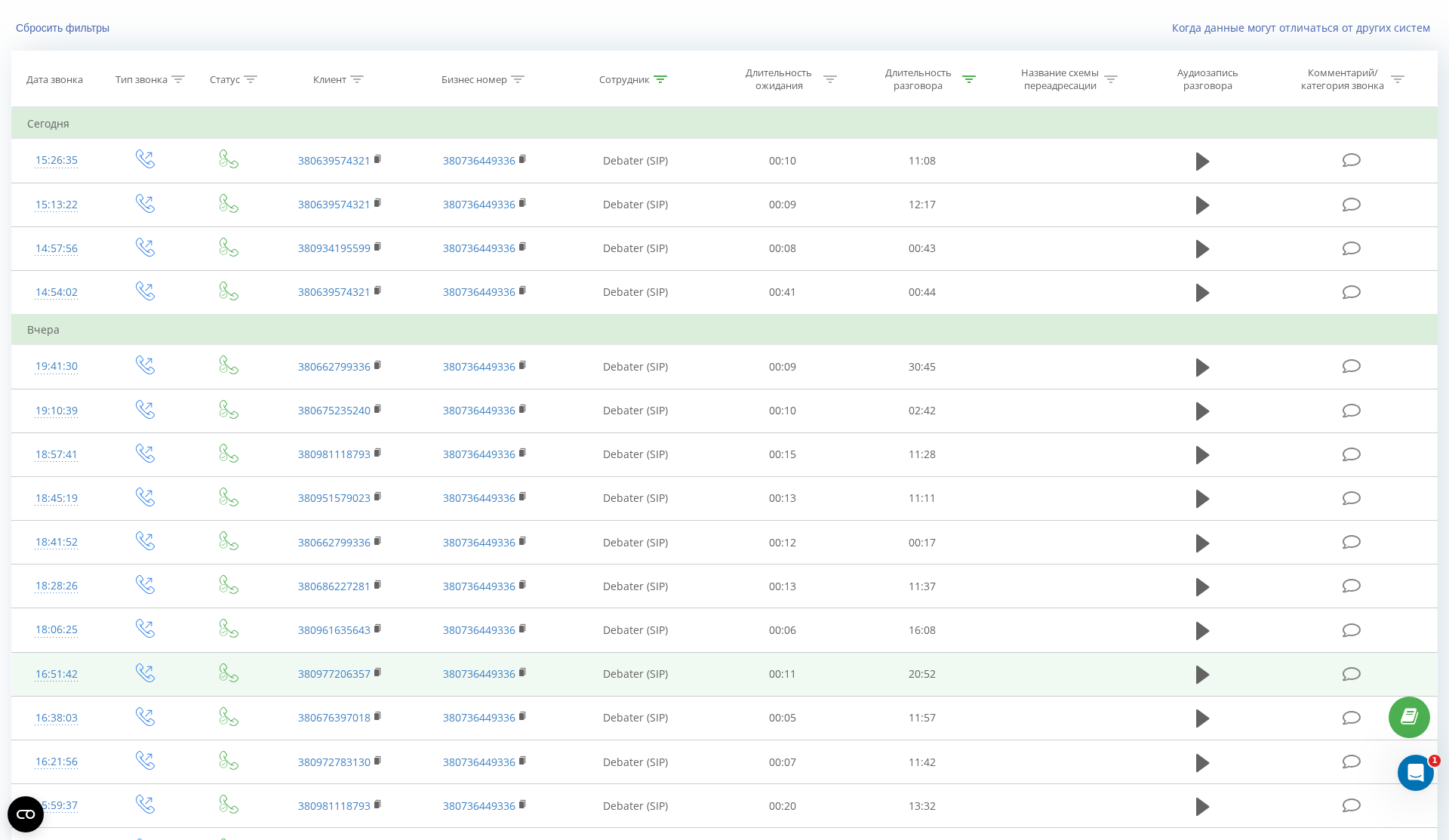
scroll to position [92, 0]
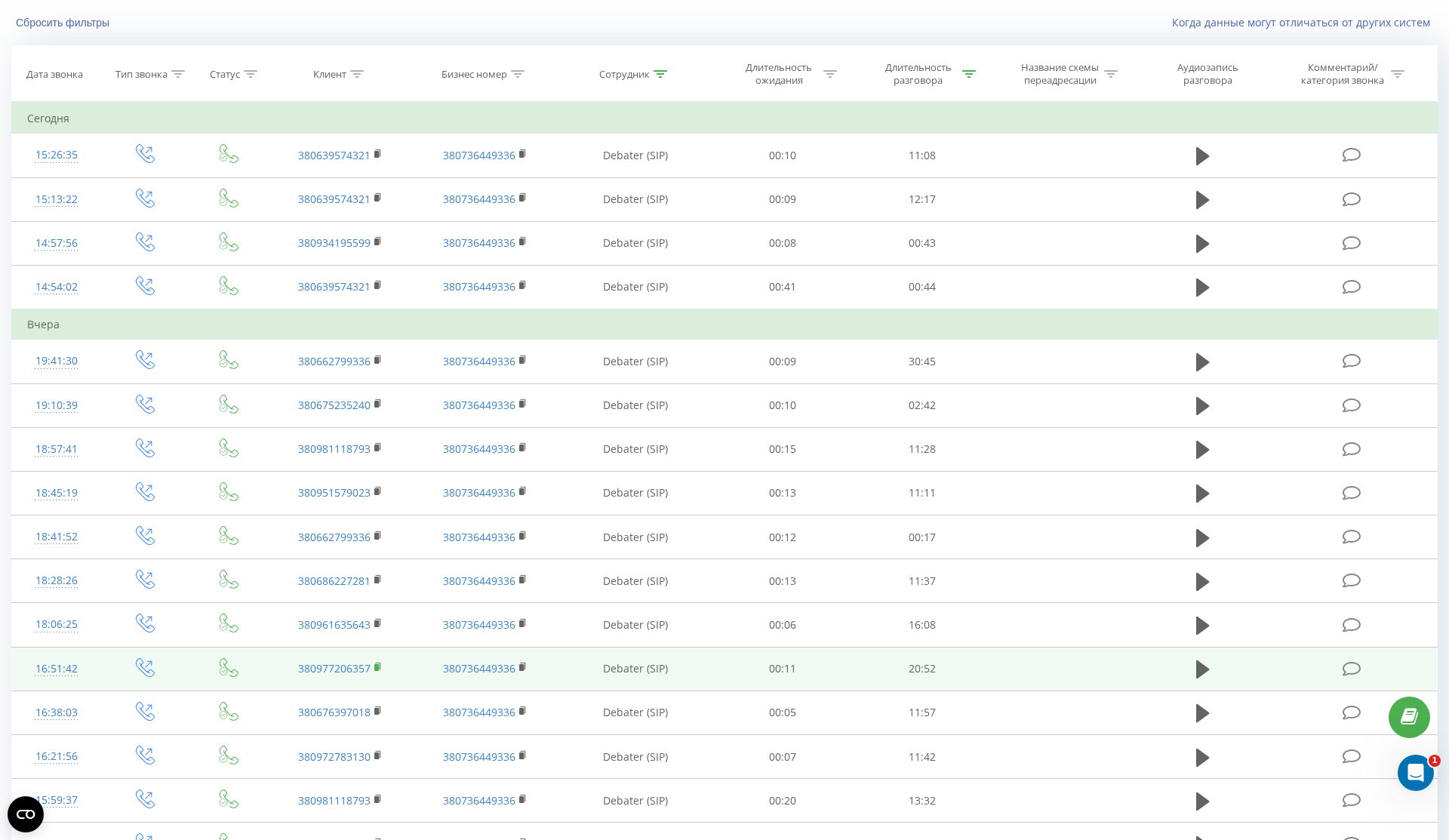
click at [375, 665] on rect at bounding box center [376, 667] width 5 height 7
